Goal: Check status: Check status

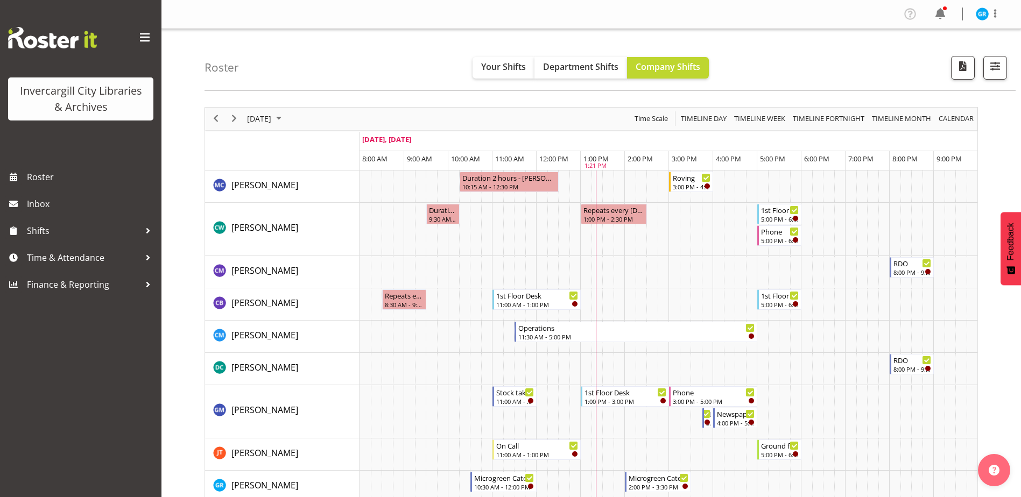
scroll to position [269, 0]
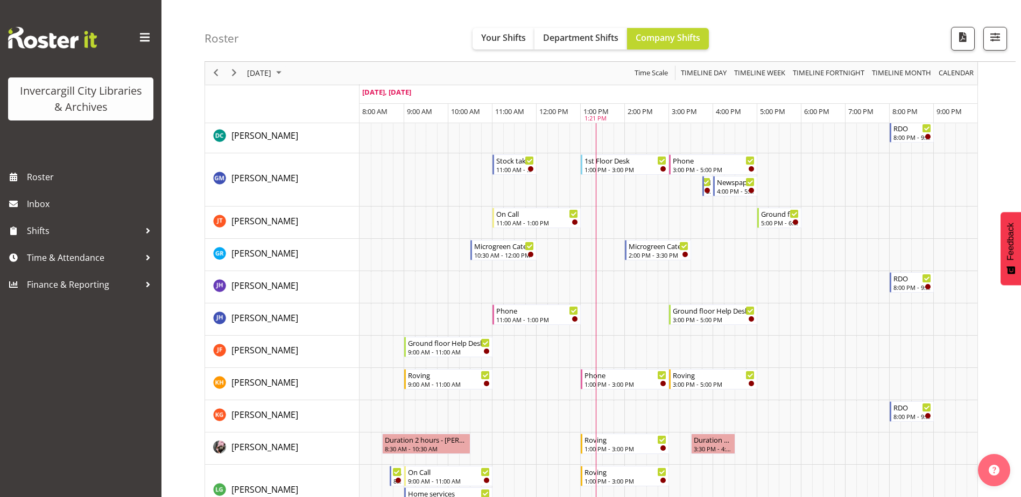
scroll to position [215, 0]
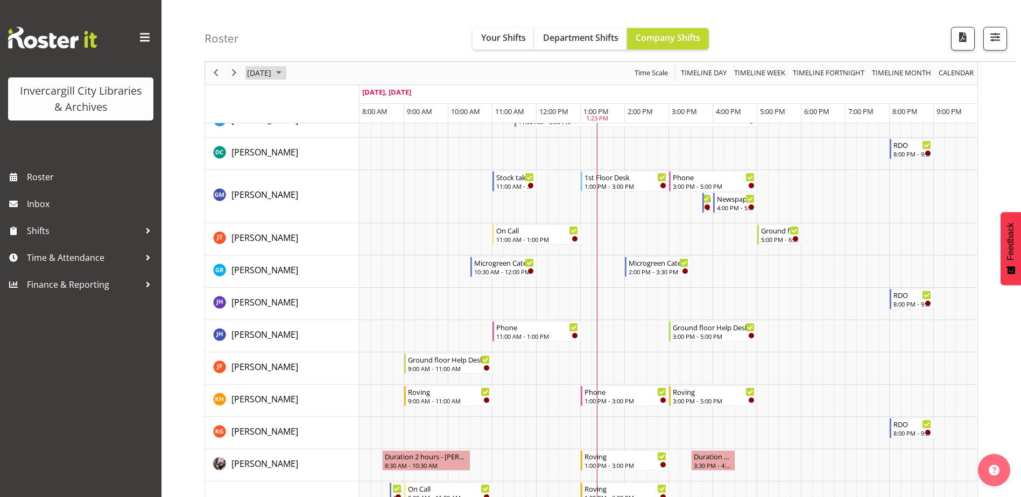
click at [285, 72] on span "October 2025" at bounding box center [278, 73] width 13 height 13
click at [360, 137] on span "4" at bounding box center [362, 137] width 16 height 16
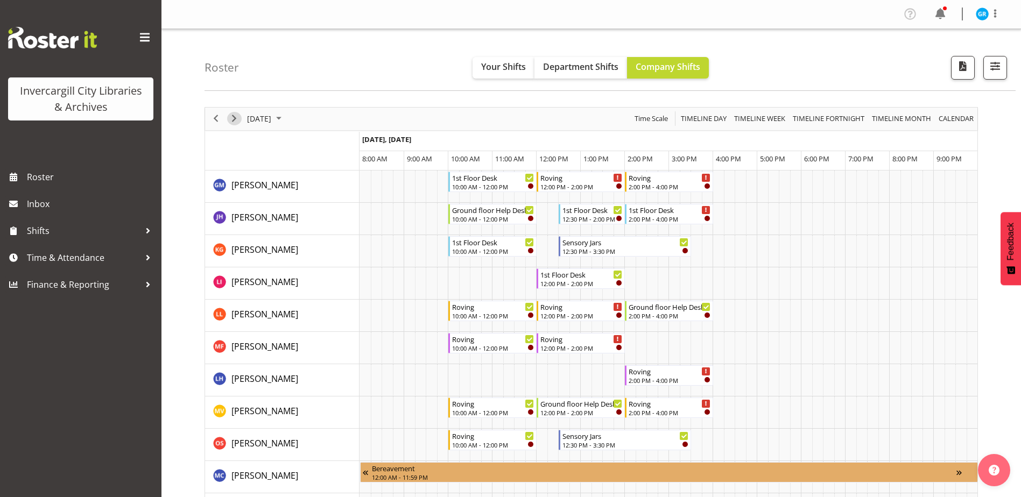
drag, startPoint x: 235, startPoint y: 123, endPoint x: 608, endPoint y: 250, distance: 394.2
click at [235, 123] on span "Next" at bounding box center [234, 118] width 13 height 13
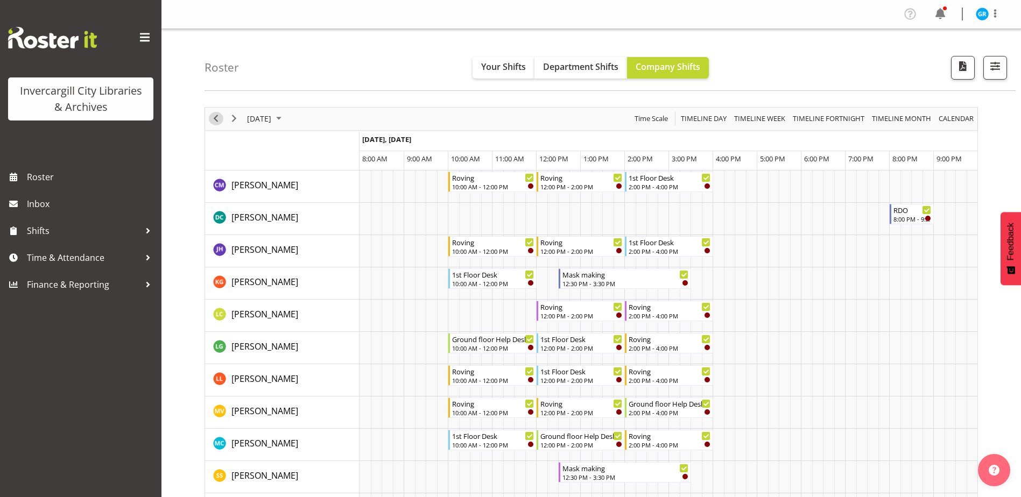
click at [213, 119] on span "Previous" at bounding box center [215, 118] width 13 height 13
